Goal: Task Accomplishment & Management: Manage account settings

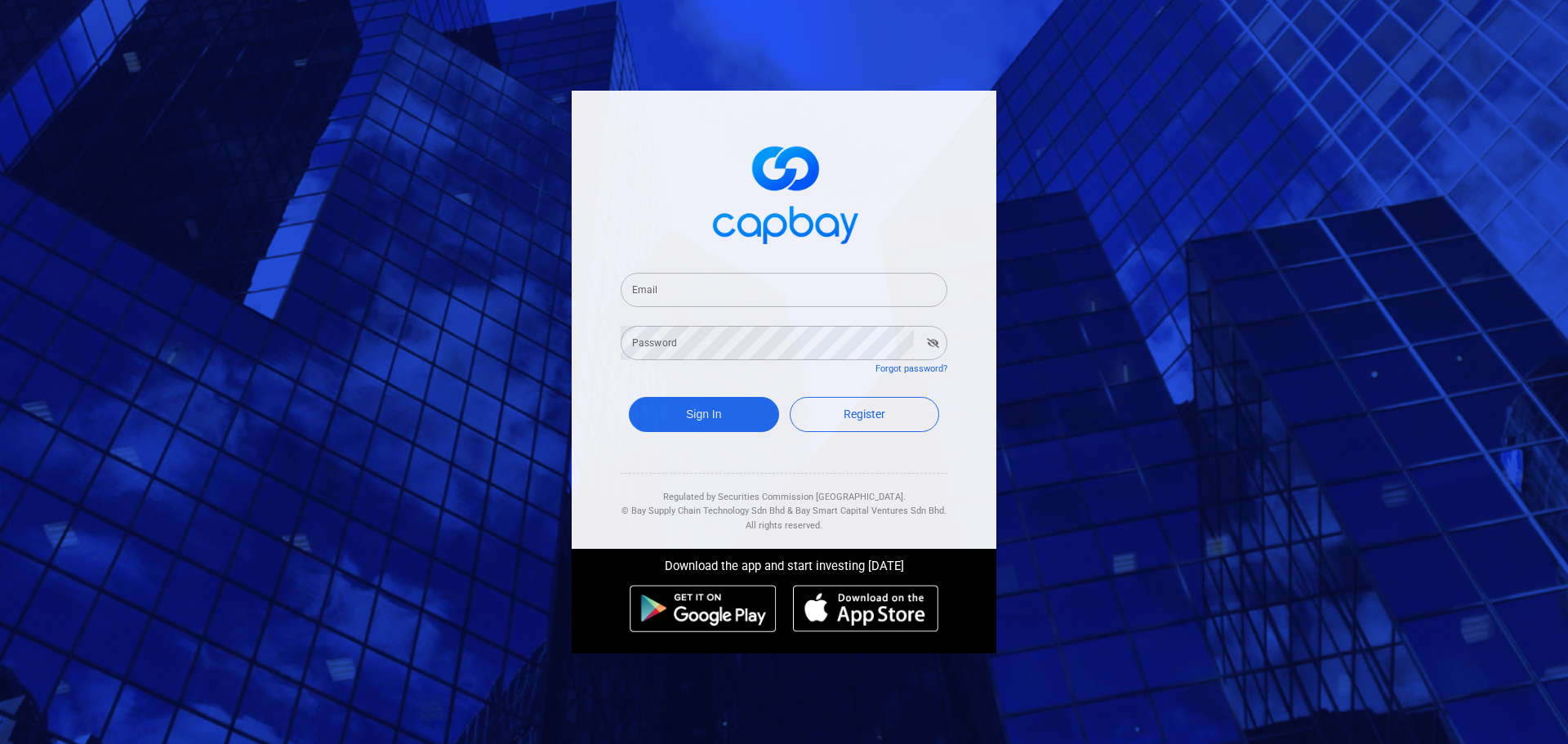
click at [696, 288] on input "Email" at bounding box center [784, 290] width 326 height 35
type input "[EMAIL_ADDRESS][DOMAIN_NAME]"
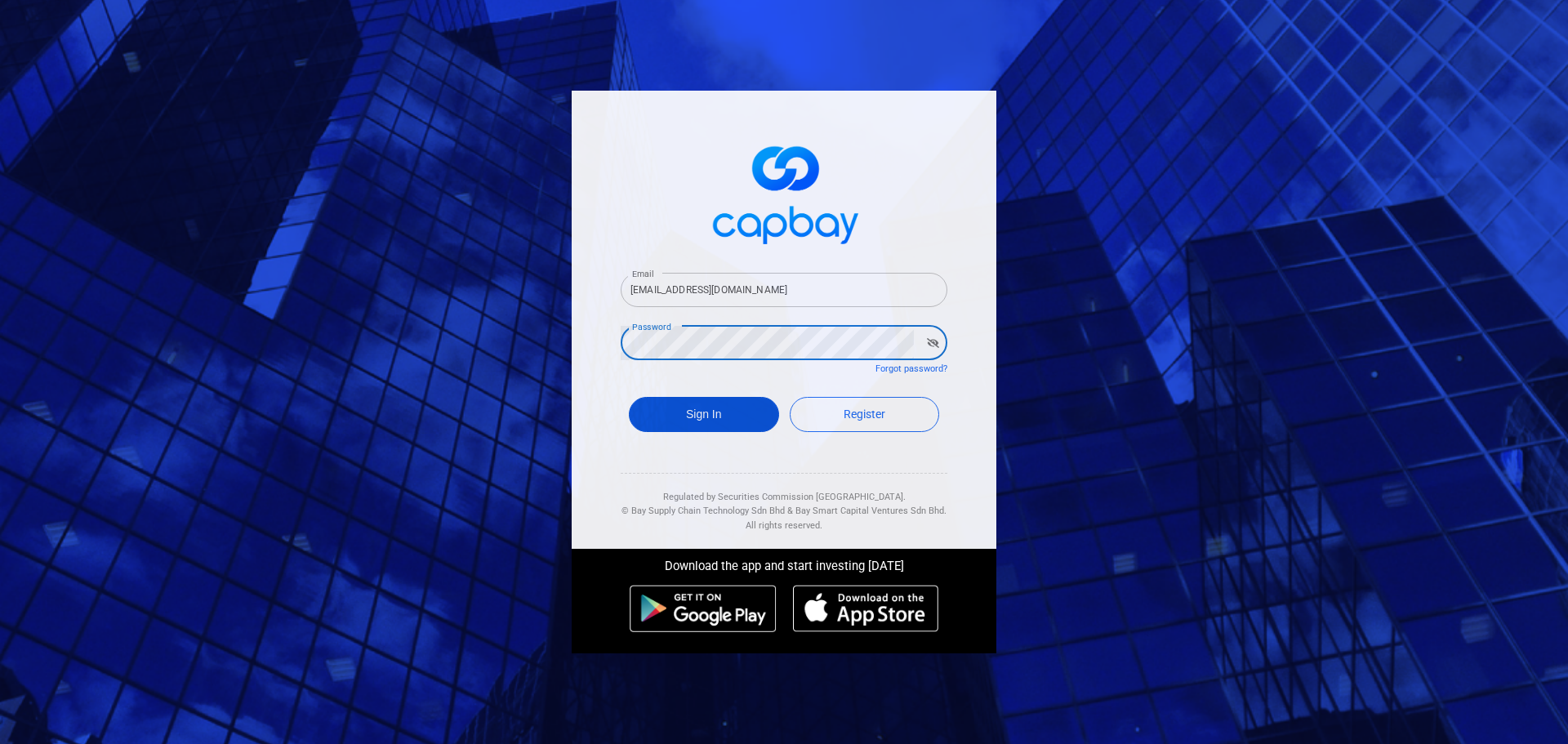
click at [707, 411] on button "Sign In" at bounding box center [704, 414] width 150 height 36
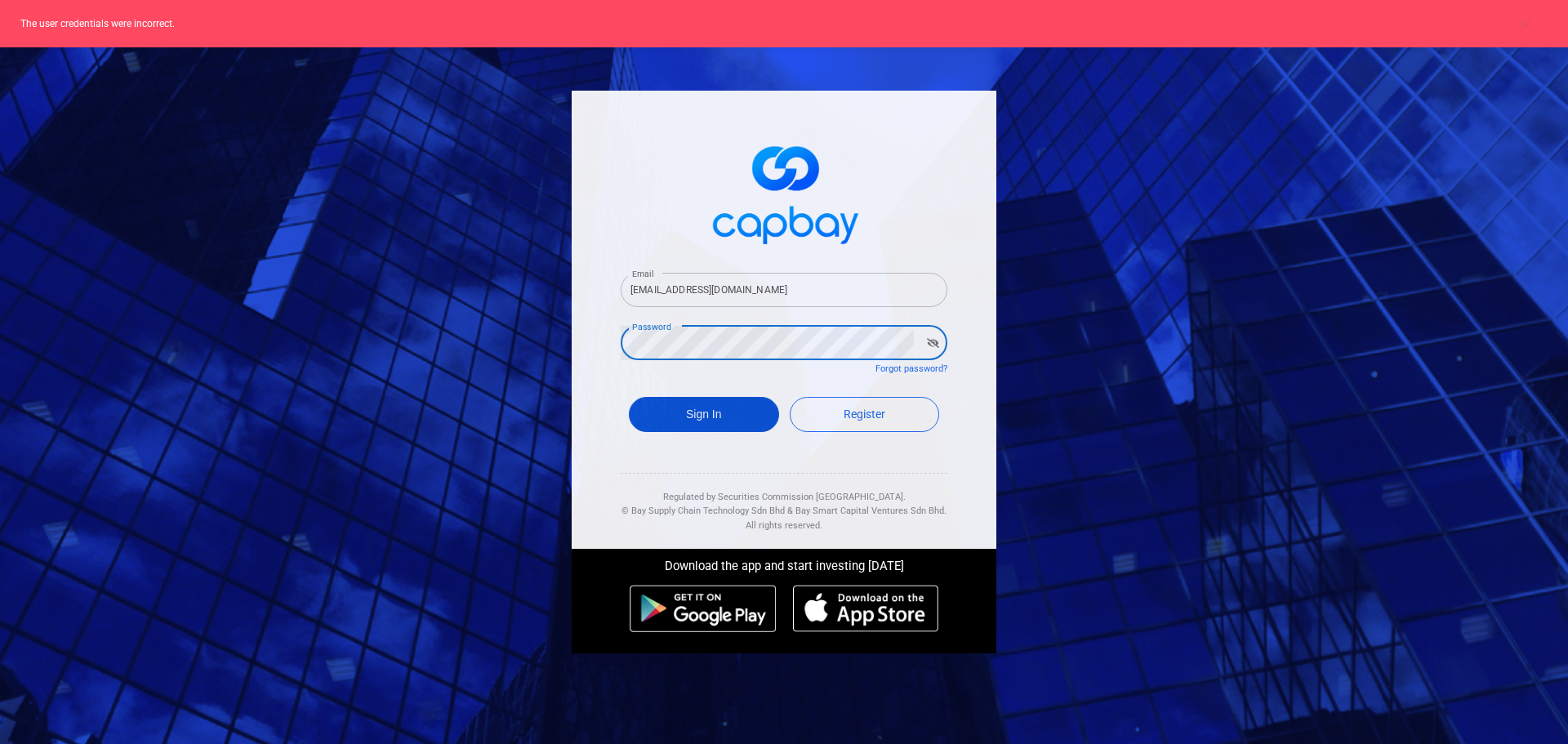
click at [728, 415] on button "Sign In" at bounding box center [704, 414] width 150 height 36
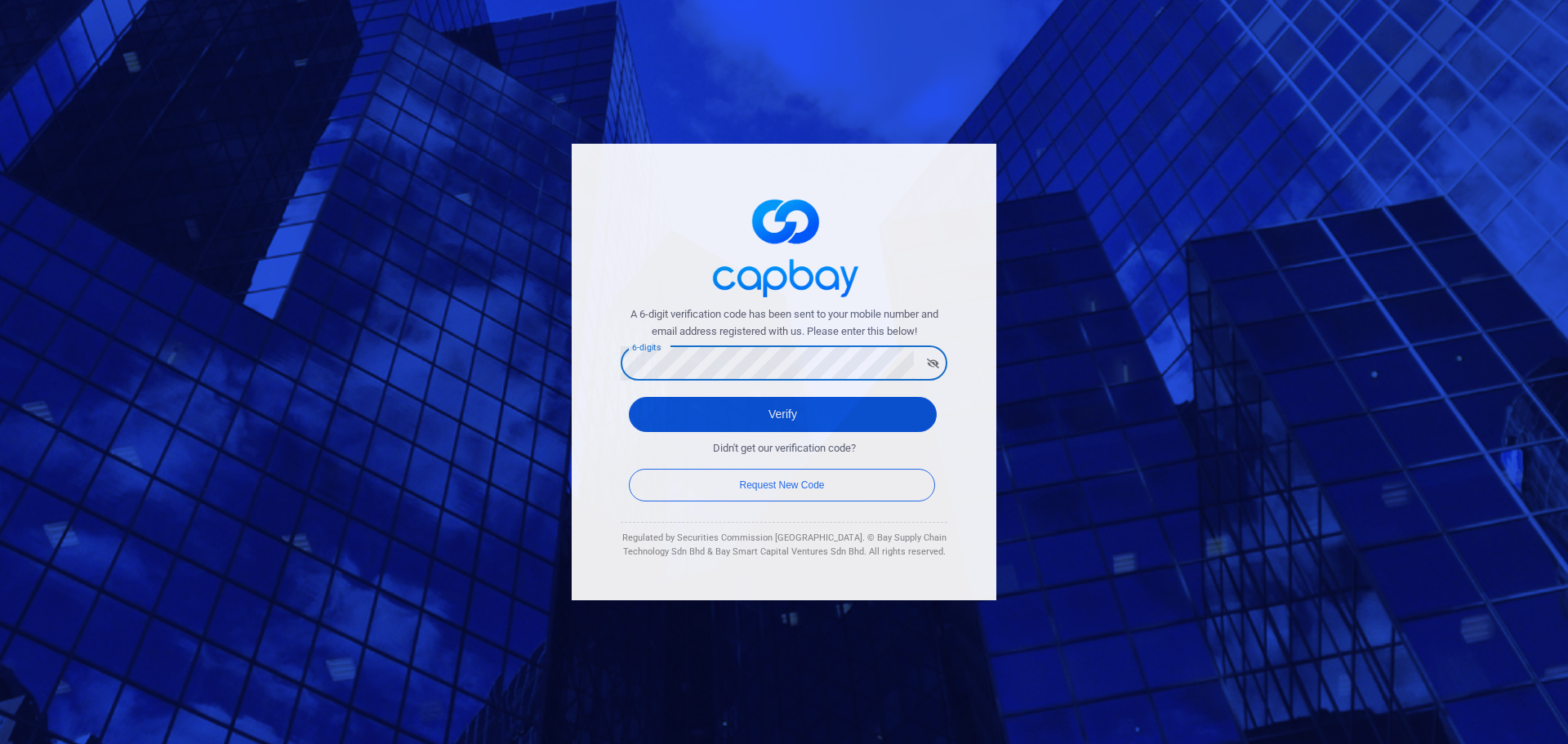
click at [823, 412] on button "Verify" at bounding box center [783, 414] width 308 height 36
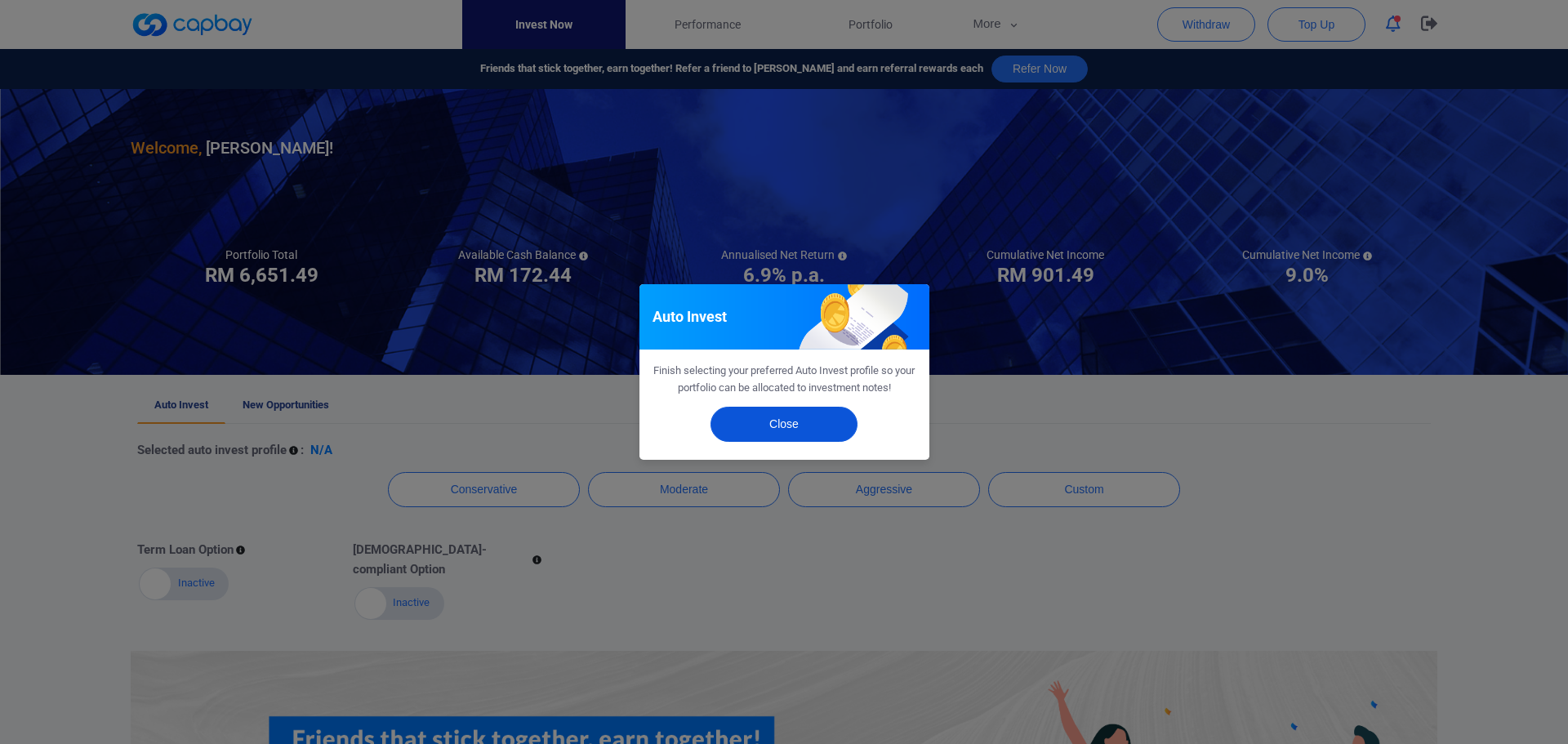
click at [816, 427] on button "Close" at bounding box center [783, 424] width 147 height 36
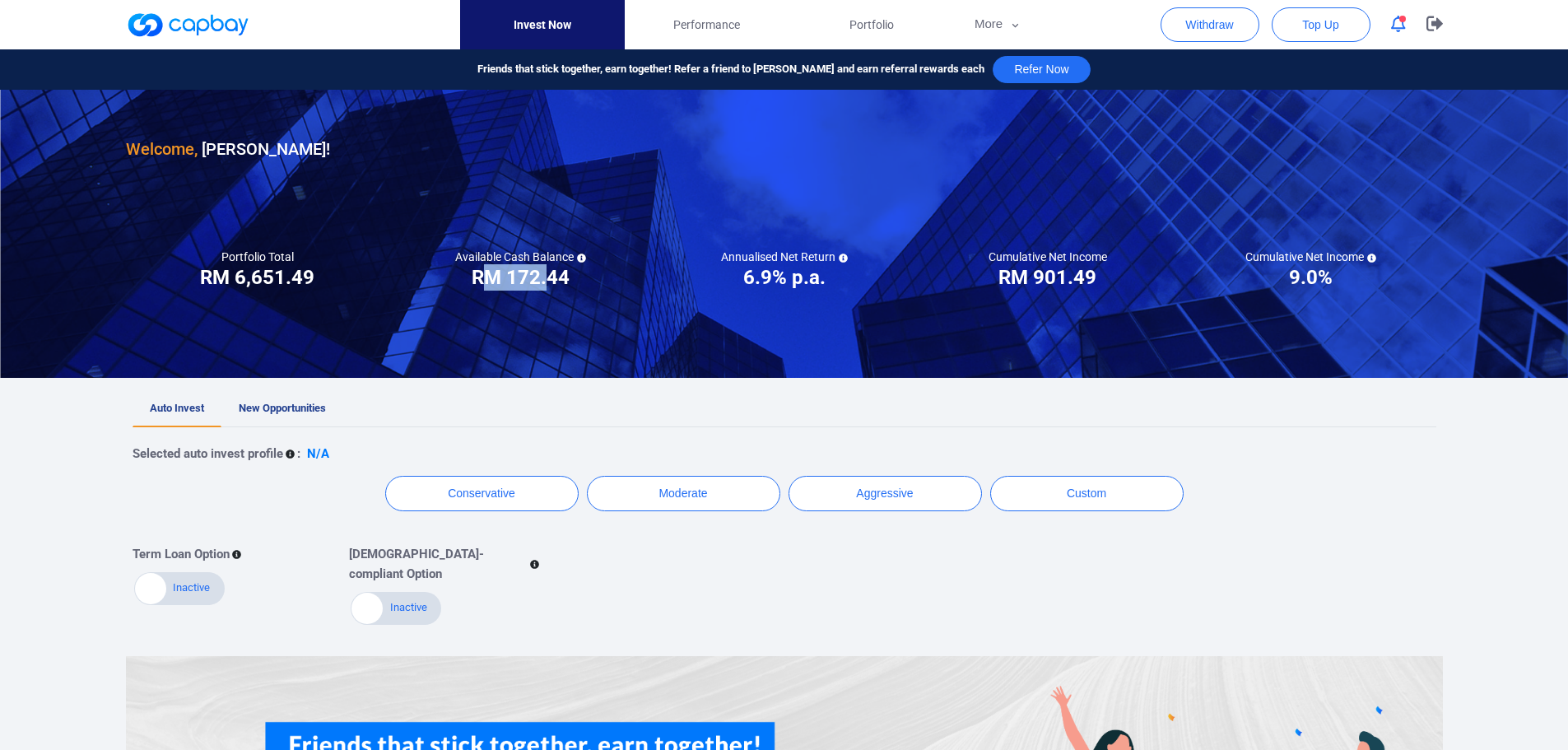
drag, startPoint x: 509, startPoint y: 277, endPoint x: 550, endPoint y: 277, distance: 41.0
click at [550, 277] on h3 "RM 172.44" at bounding box center [520, 278] width 98 height 27
drag, startPoint x: 256, startPoint y: 278, endPoint x: 312, endPoint y: 265, distance: 57.5
click at [312, 265] on h3 "RM 6,651.49" at bounding box center [257, 278] width 115 height 27
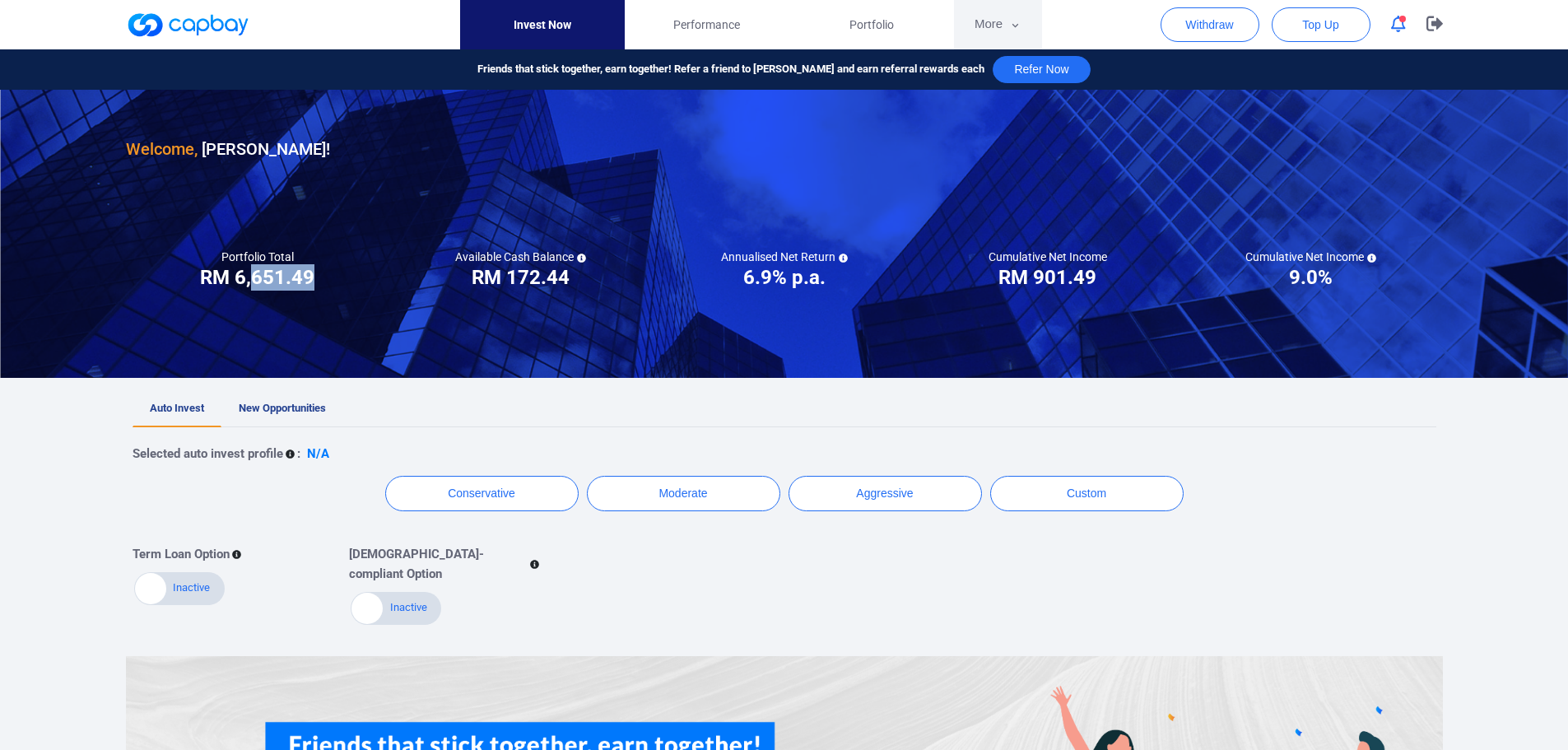
click at [1004, 27] on button "More" at bounding box center [998, 25] width 88 height 50
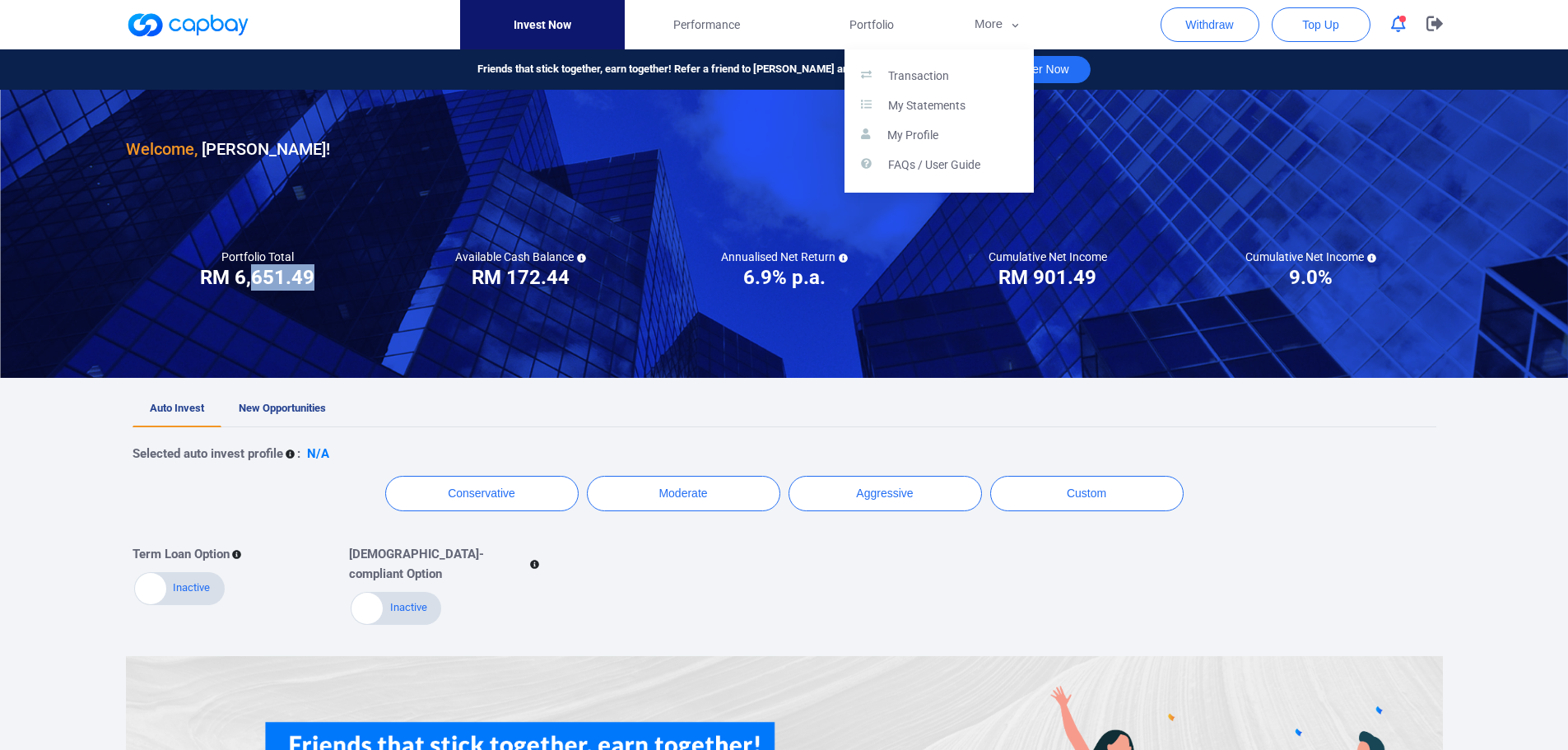
drag, startPoint x: 791, startPoint y: 284, endPoint x: 1003, endPoint y: 338, distance: 218.8
click at [1001, 345] on button "button" at bounding box center [784, 375] width 1568 height 750
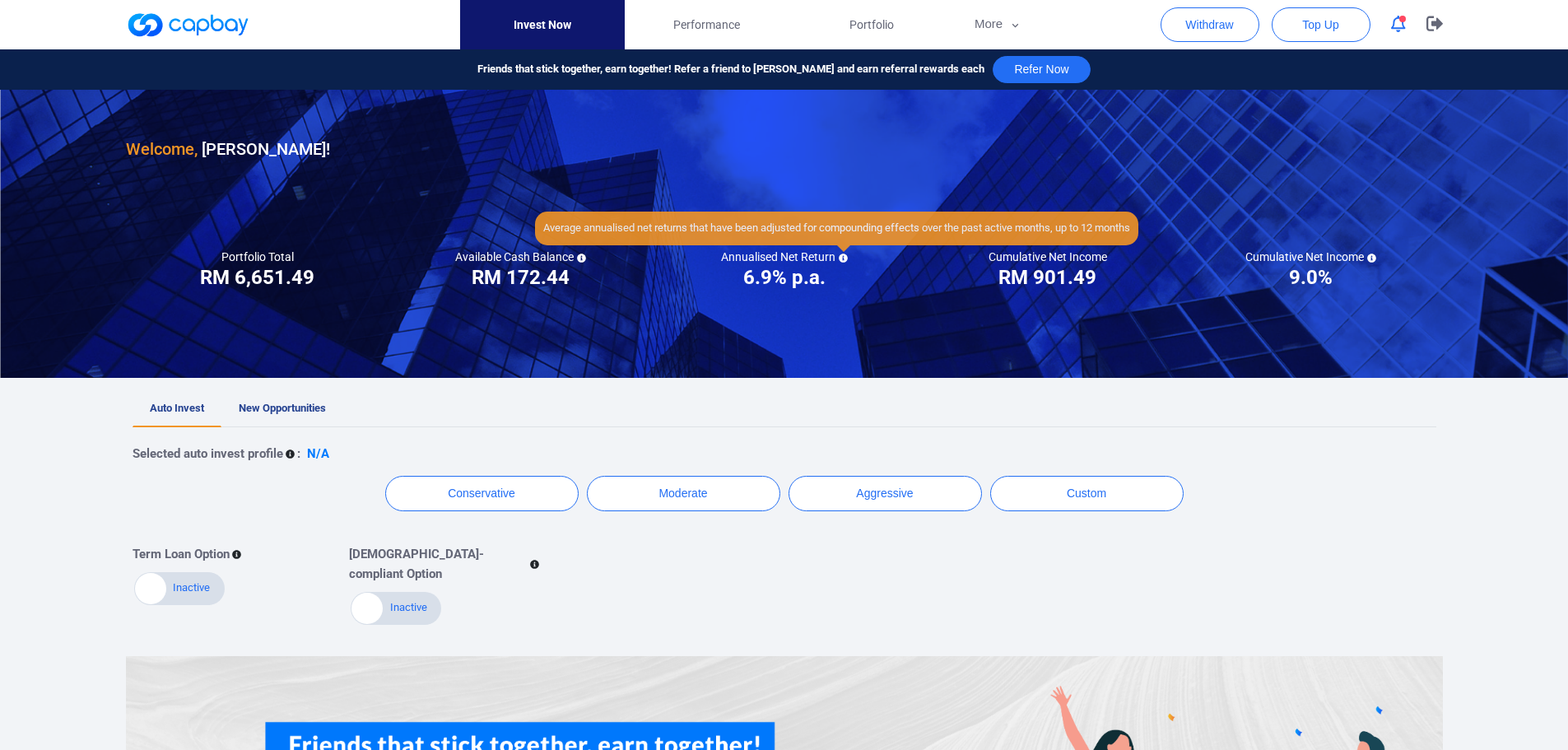
click at [840, 259] on icon at bounding box center [844, 258] width 9 height 9
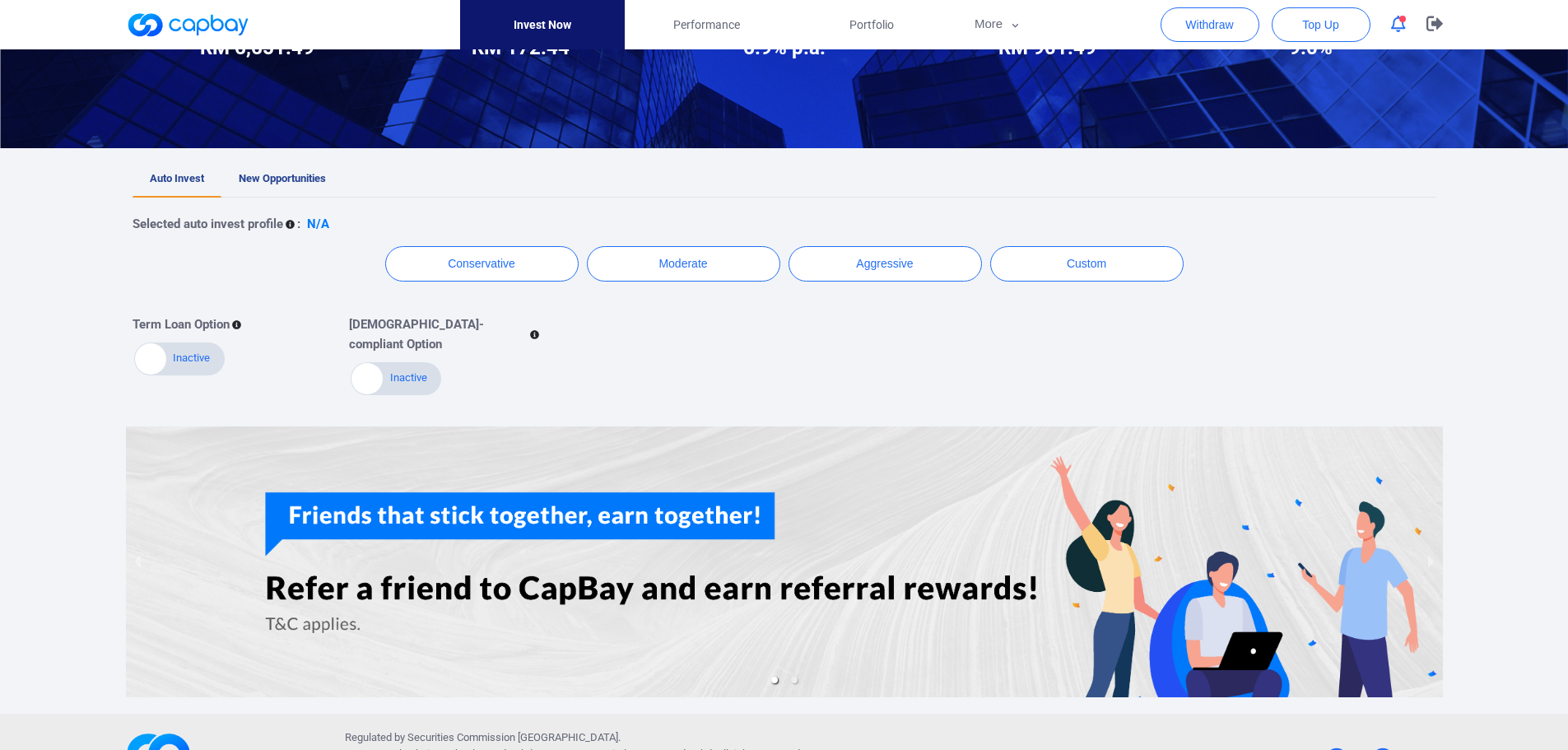
scroll to position [290, 0]
